Goal: Task Accomplishment & Management: Use online tool/utility

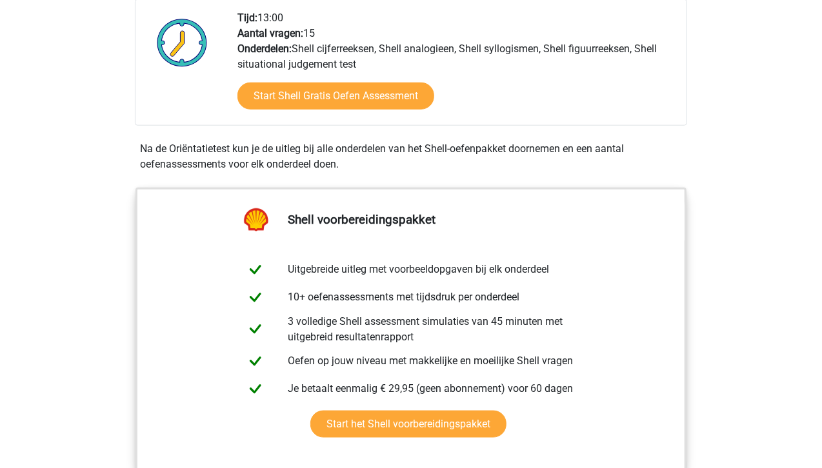
scroll to position [452, 0]
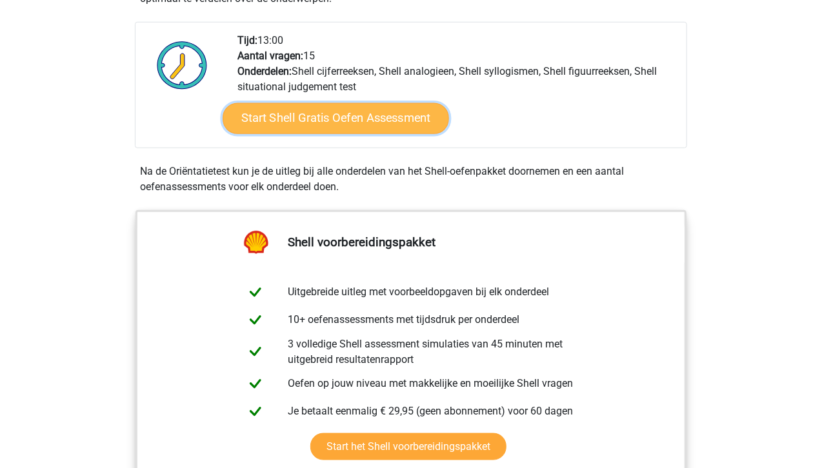
click at [348, 111] on link "Start Shell Gratis Oefen Assessment" at bounding box center [336, 118] width 226 height 31
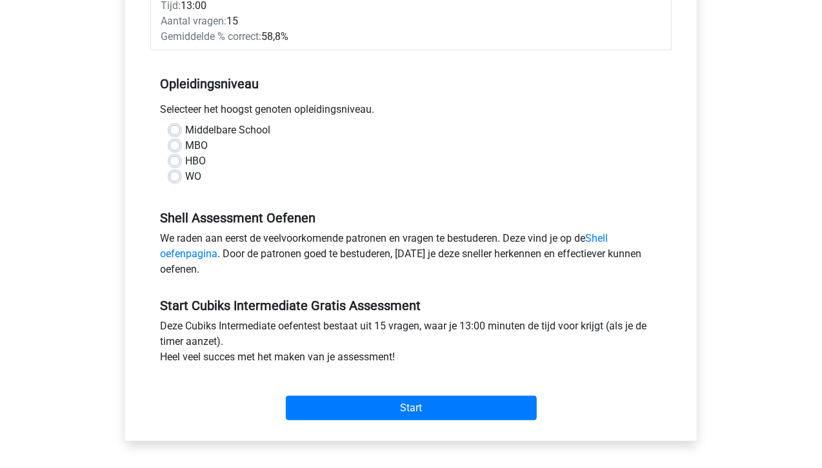
scroll to position [194, 0]
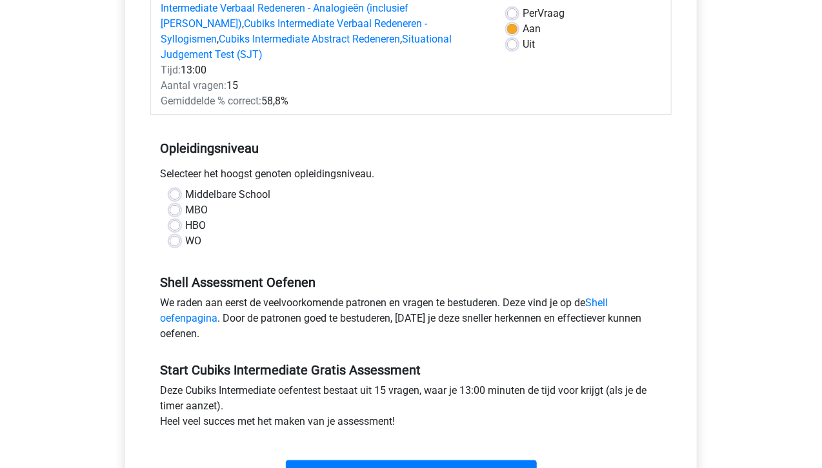
click at [185, 203] on label "MBO" at bounding box center [196, 210] width 23 height 15
click at [174, 203] on input "MBO" at bounding box center [175, 209] width 10 height 13
radio input "true"
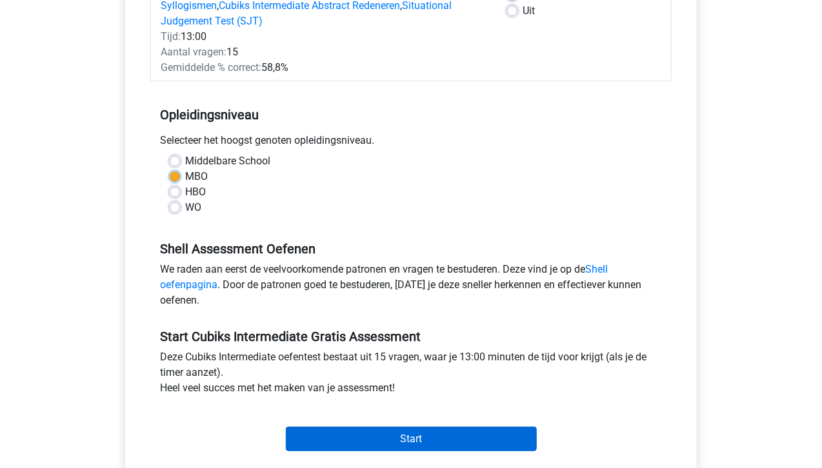
scroll to position [258, 0]
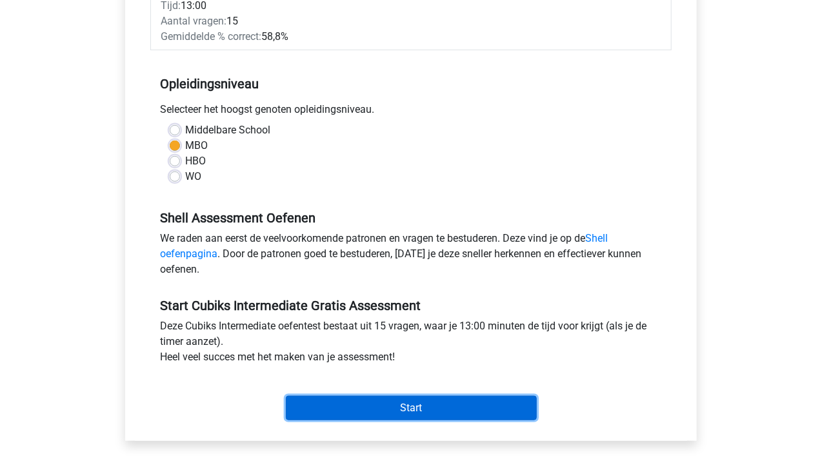
click at [419, 398] on input "Start" at bounding box center [411, 408] width 251 height 25
